Goal: Check status: Check status

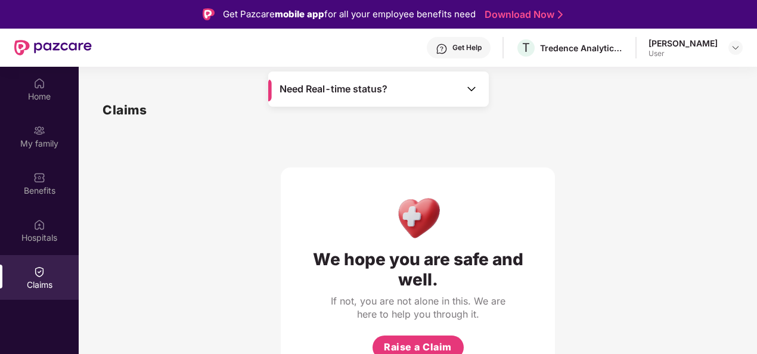
click at [475, 85] on img at bounding box center [472, 89] width 12 height 12
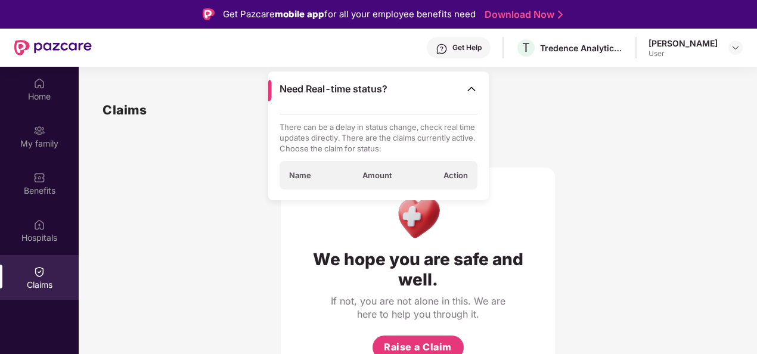
click at [525, 173] on div "We hope you are safe and well. If not, you are not alone in this. We are here t…" at bounding box center [418, 276] width 274 height 216
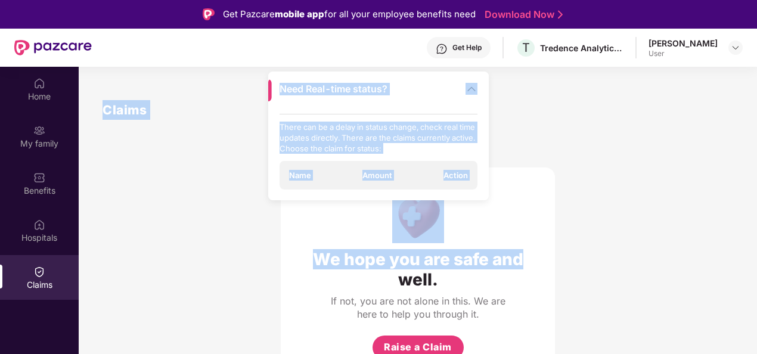
drag, startPoint x: 525, startPoint y: 173, endPoint x: 464, endPoint y: 88, distance: 104.3
click at [464, 88] on main "Need Real-time status? There can be a delay in status change, check real time u…" at bounding box center [418, 244] width 679 height 354
drag, startPoint x: 464, startPoint y: 88, endPoint x: 513, endPoint y: 99, distance: 50.1
click at [513, 99] on div "Claims We hope you are safe and well. If not, you are not alone in this. We are…" at bounding box center [418, 241] width 679 height 331
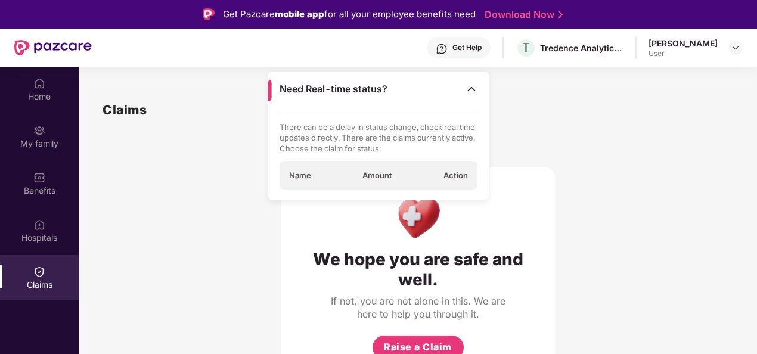
click at [469, 88] on img at bounding box center [472, 89] width 12 height 12
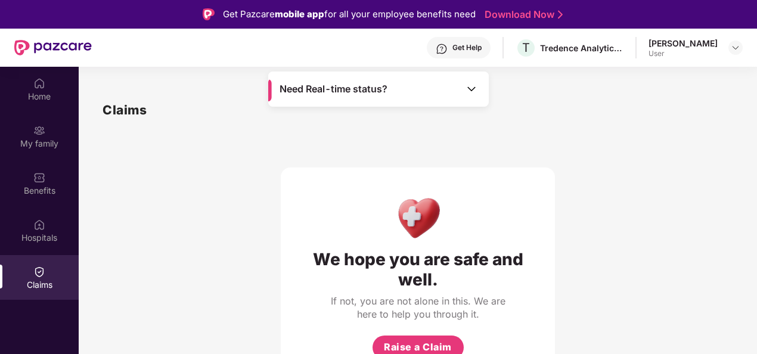
click at [502, 110] on div "Claims" at bounding box center [418, 110] width 631 height 20
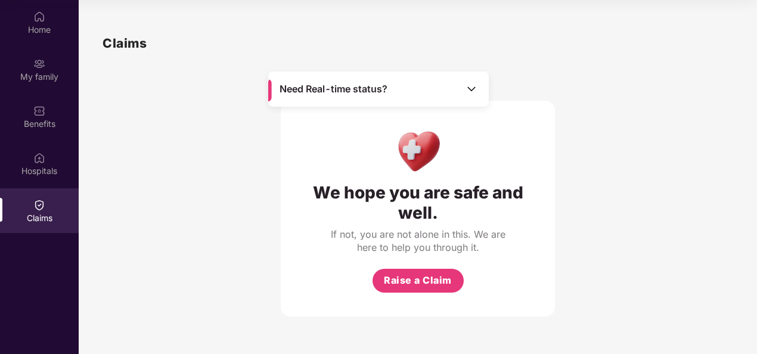
click at [186, 221] on div "We hope you are safe and well. If not, you are not alone in this. We are here t…" at bounding box center [418, 185] width 631 height 264
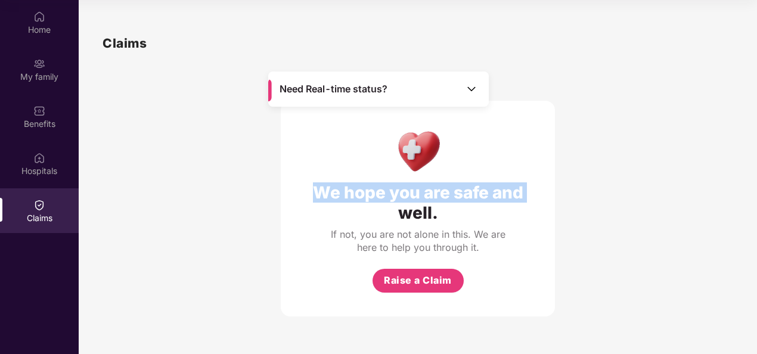
drag, startPoint x: 186, startPoint y: 221, endPoint x: 119, endPoint y: 138, distance: 106.8
click at [119, 138] on div "We hope you are safe and well. If not, you are not alone in this. We are here t…" at bounding box center [418, 185] width 631 height 264
